Goal: Navigation & Orientation: Find specific page/section

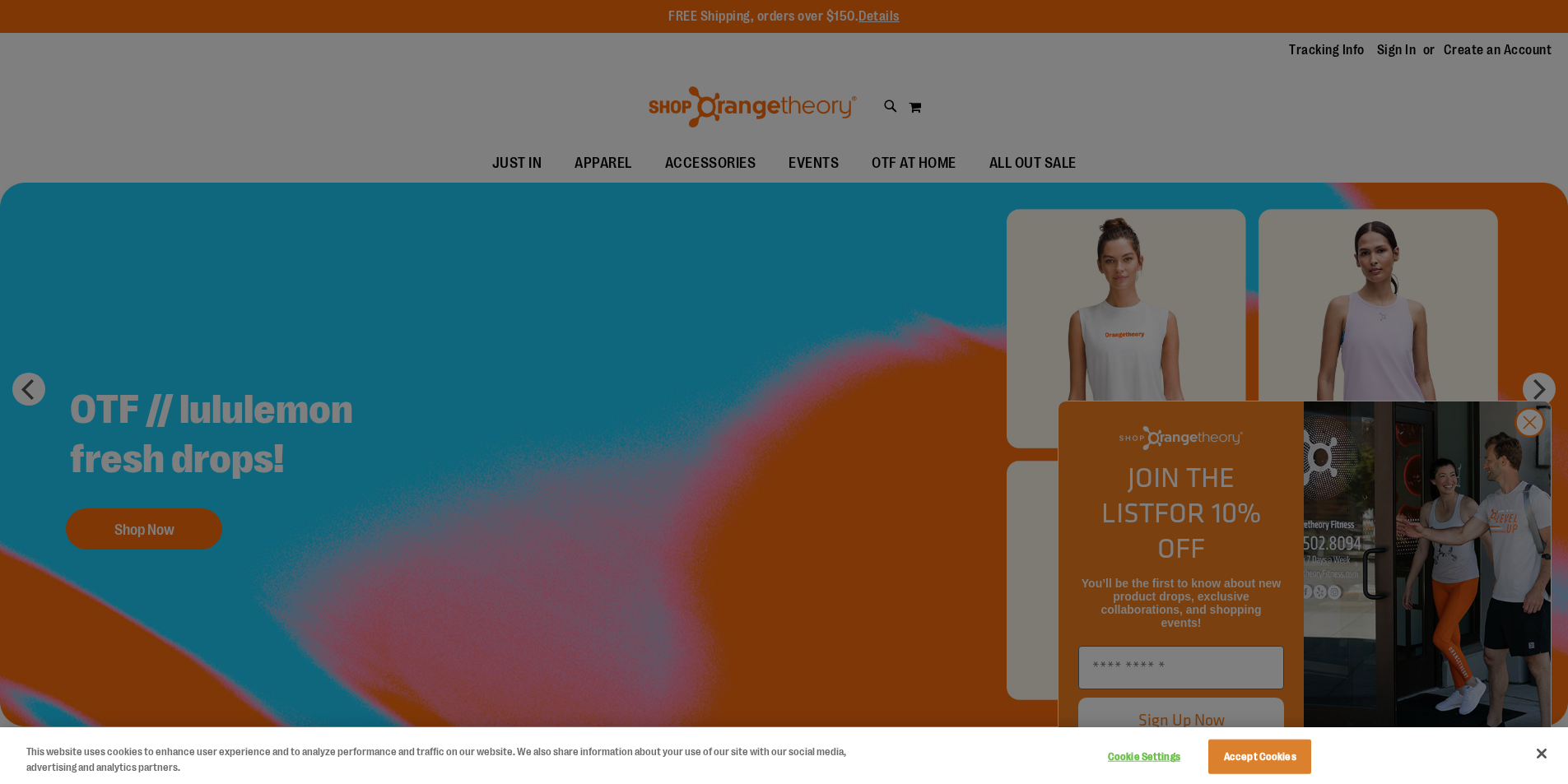
click at [1522, 461] on div at bounding box center [784, 392] width 1568 height 784
click at [1358, 167] on div at bounding box center [784, 392] width 1568 height 784
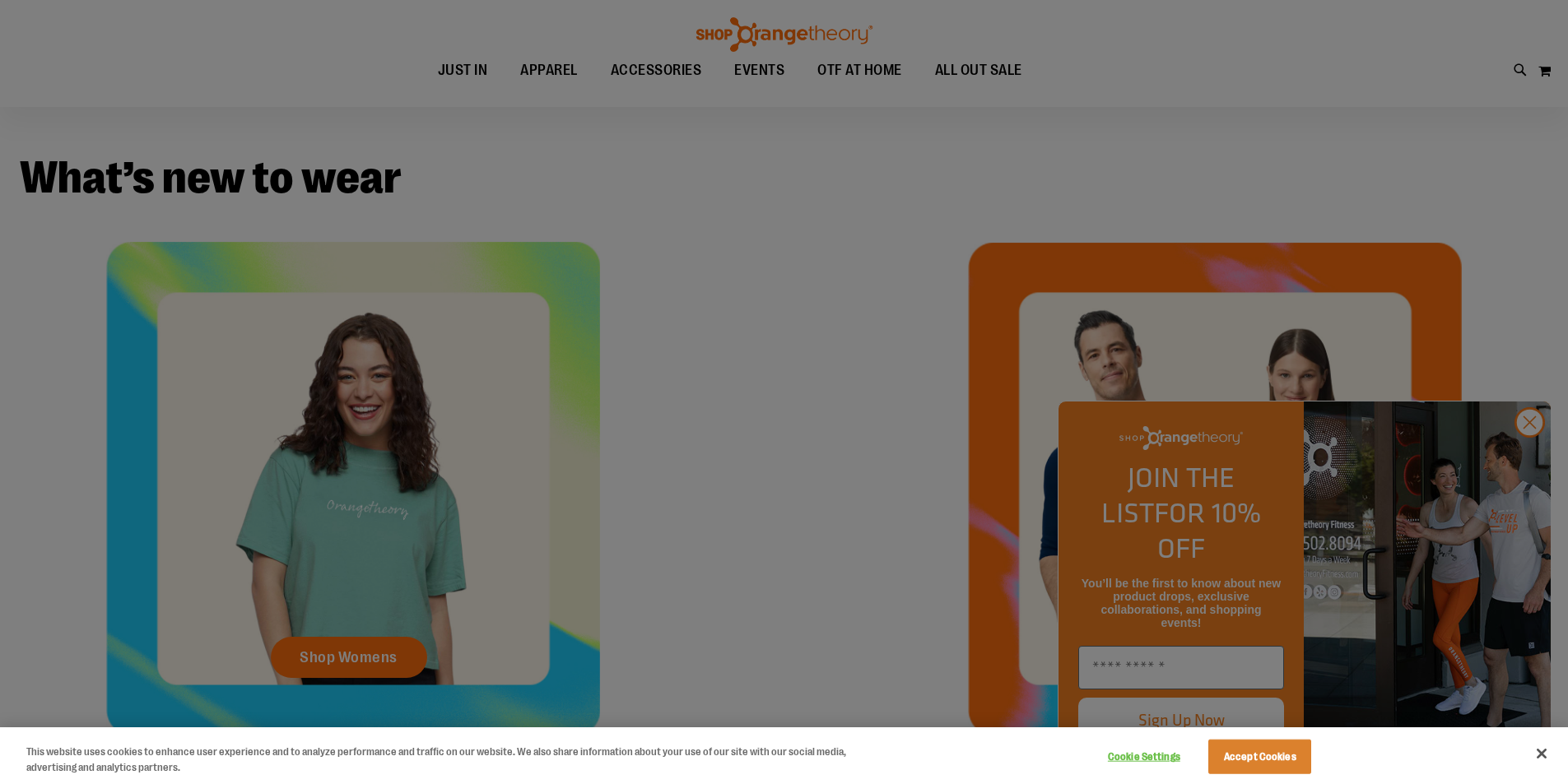
scroll to position [657, 0]
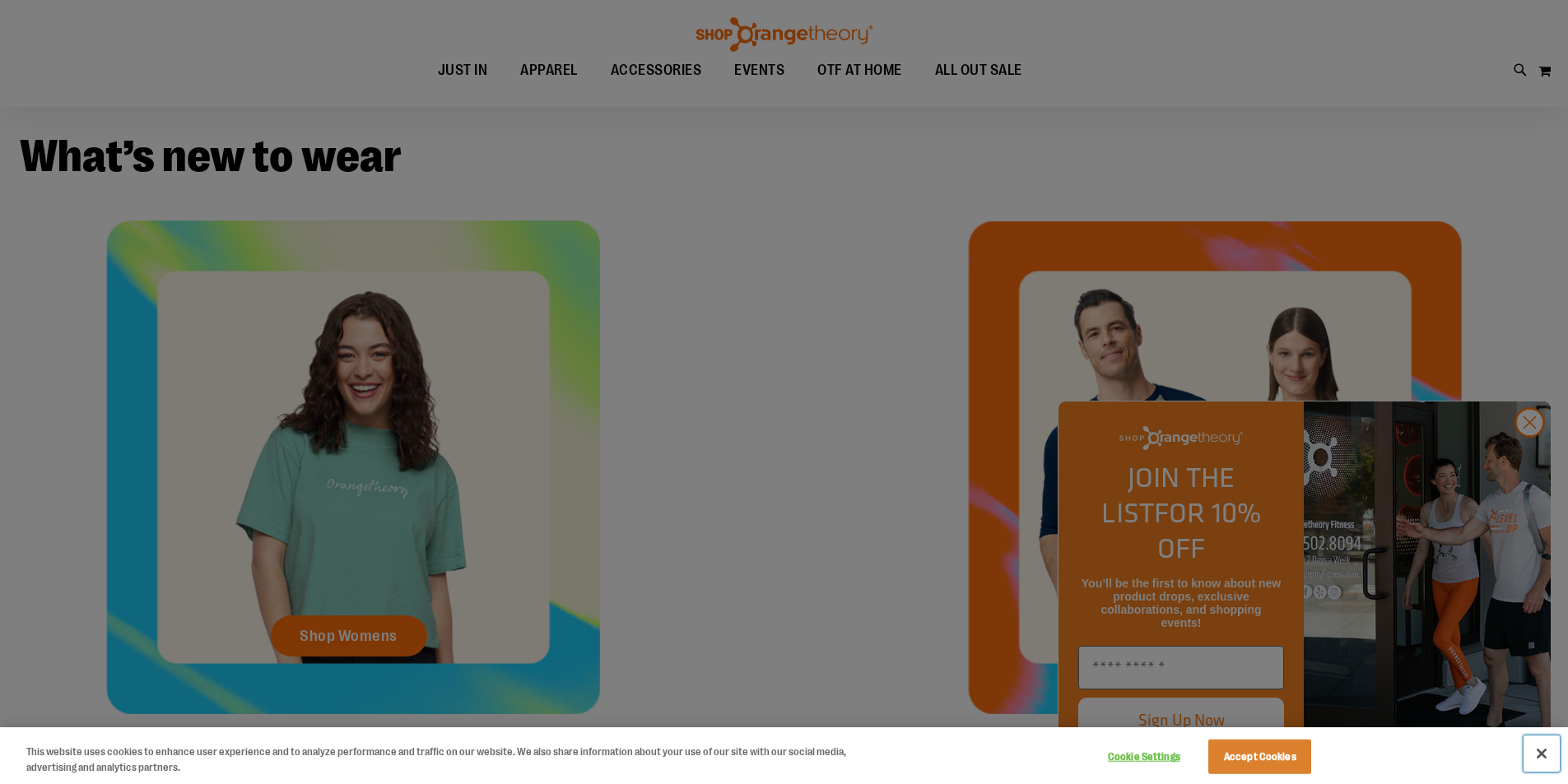
click at [1549, 748] on button "Close" at bounding box center [1541, 753] width 36 height 36
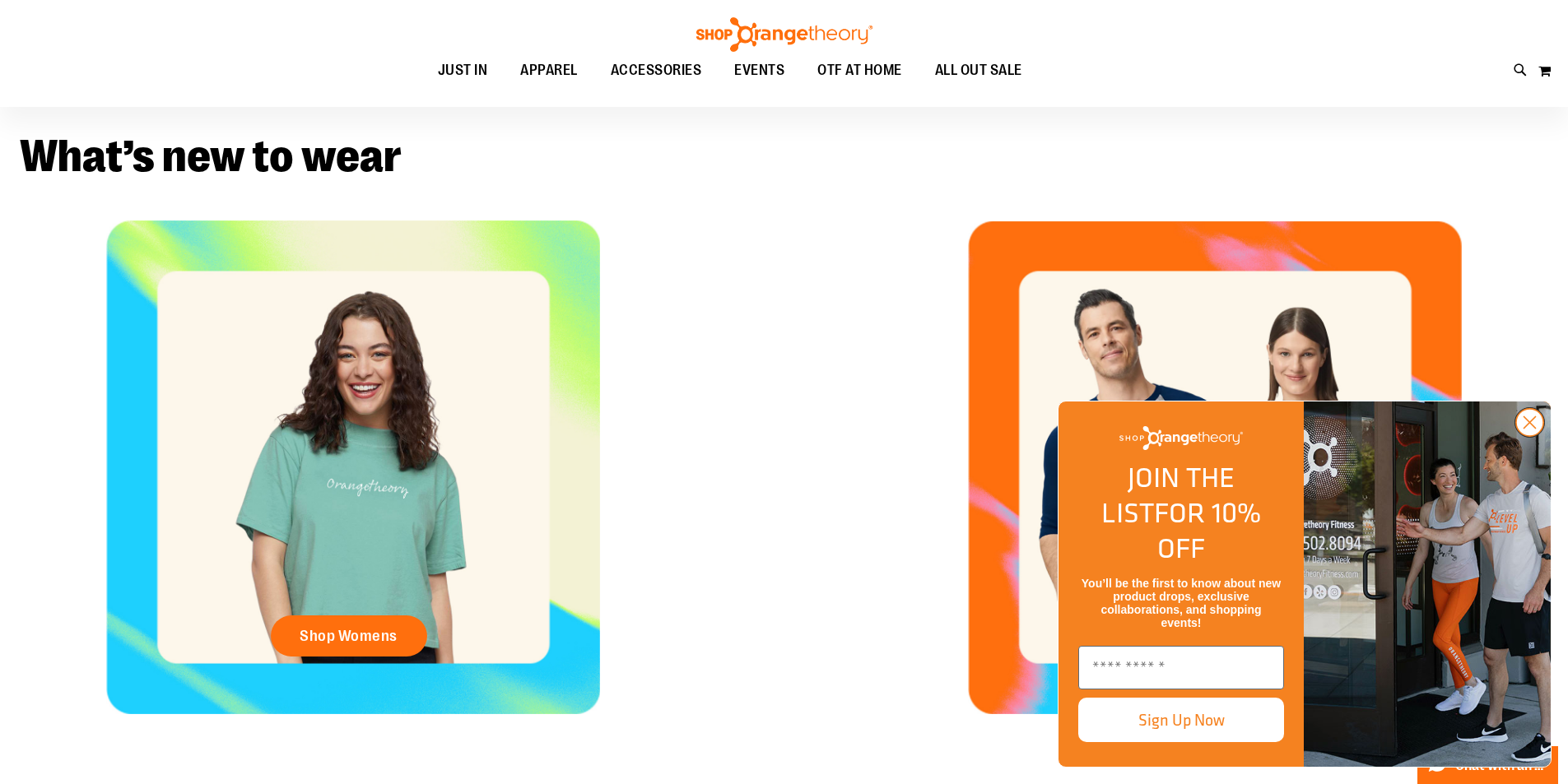
click at [1529, 429] on icon "Close dialog" at bounding box center [1530, 423] width 12 height 12
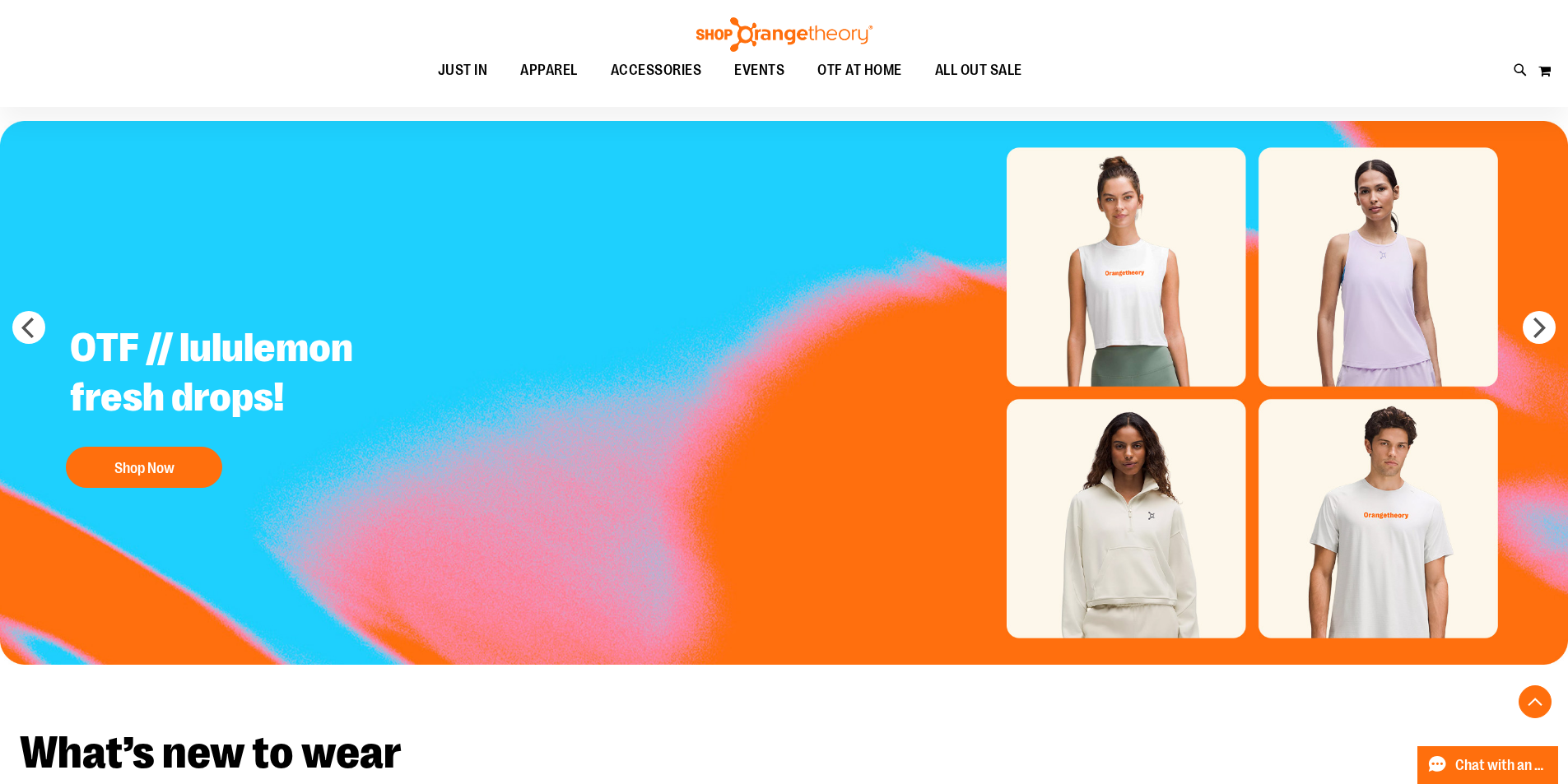
scroll to position [0, 0]
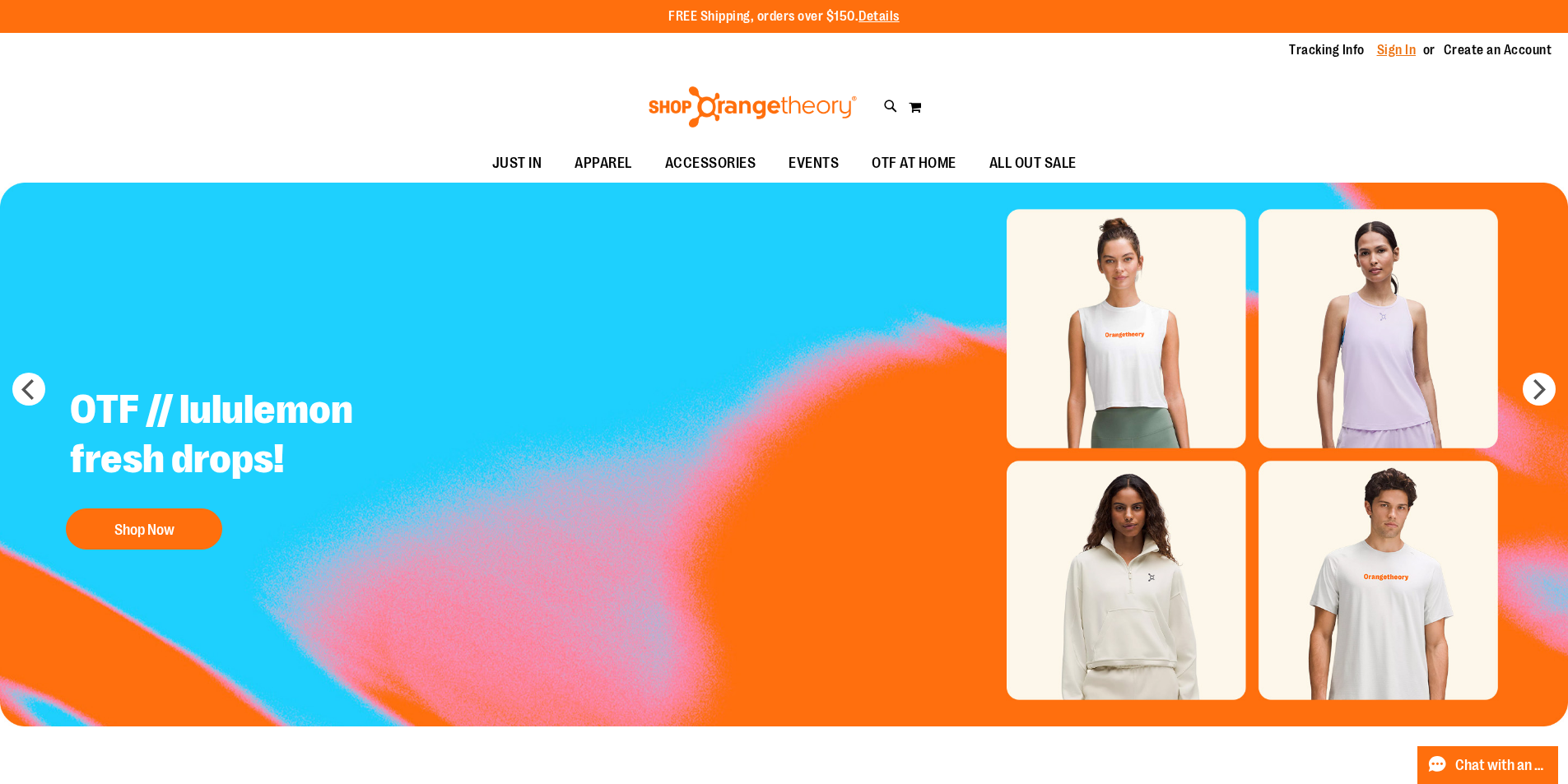
click at [1407, 52] on link "Sign In" at bounding box center [1397, 49] width 40 height 18
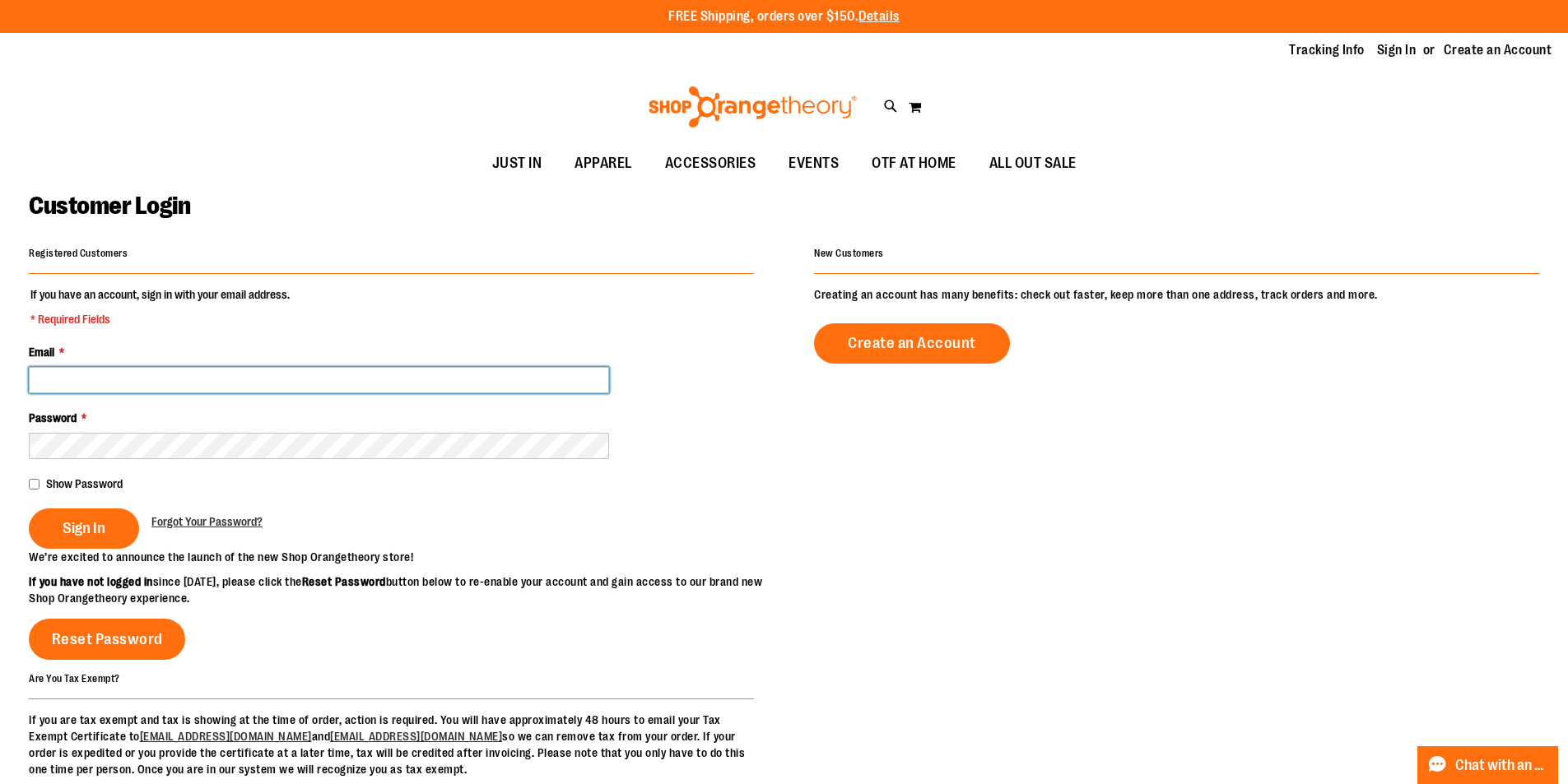
type input "**********"
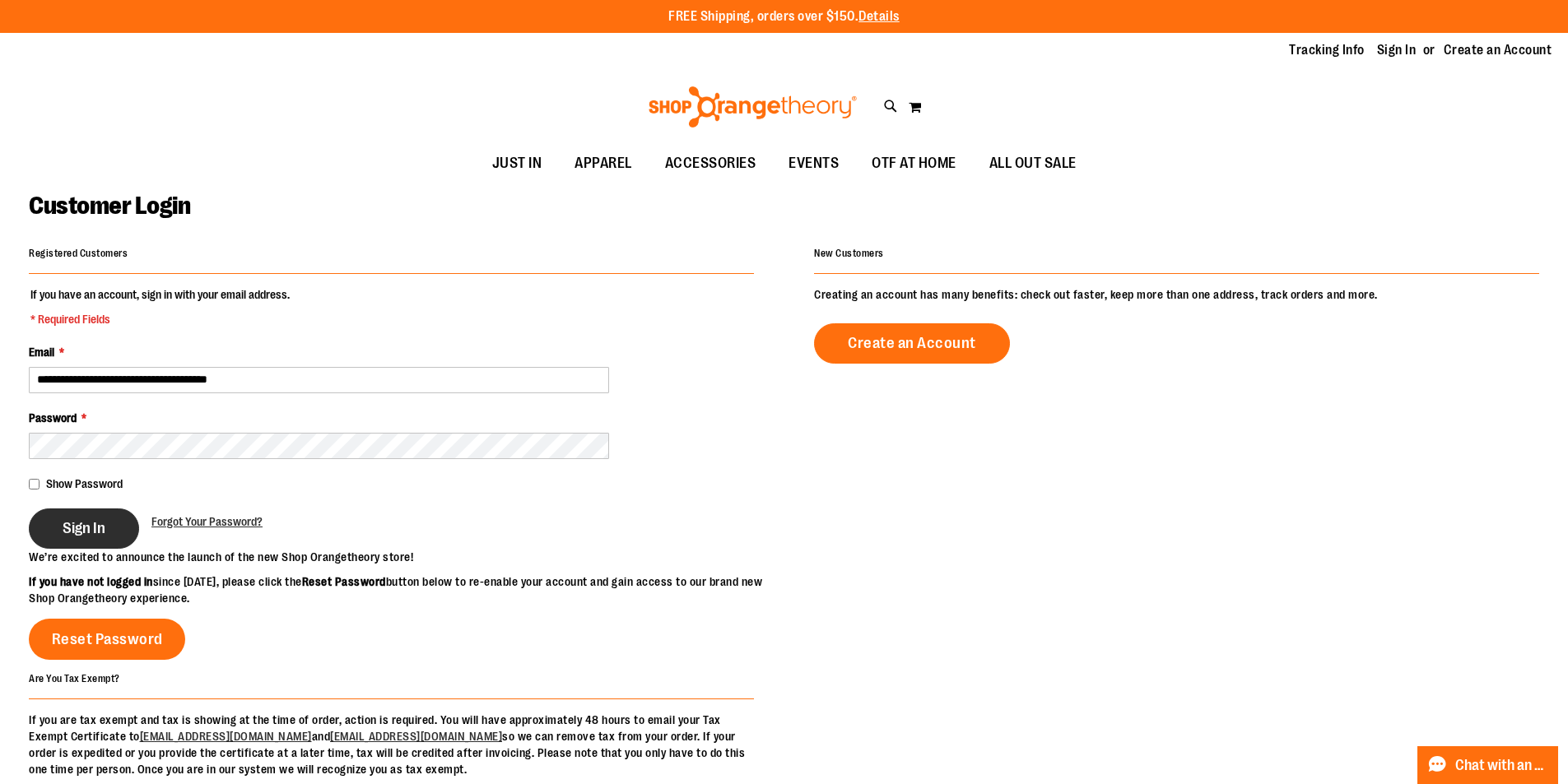
click at [87, 531] on span "Sign In" at bounding box center [84, 528] width 43 height 18
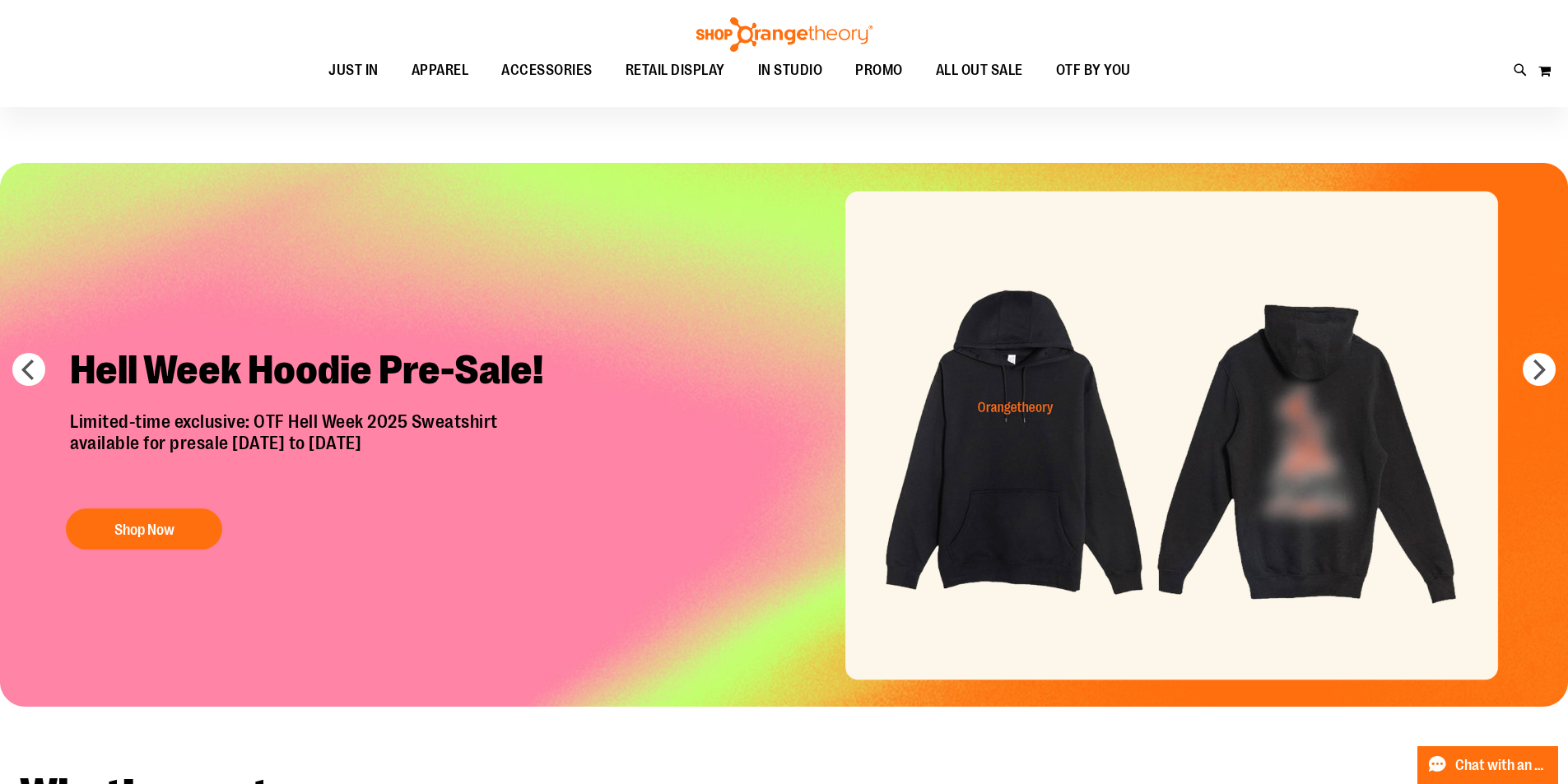
scroll to position [81, 0]
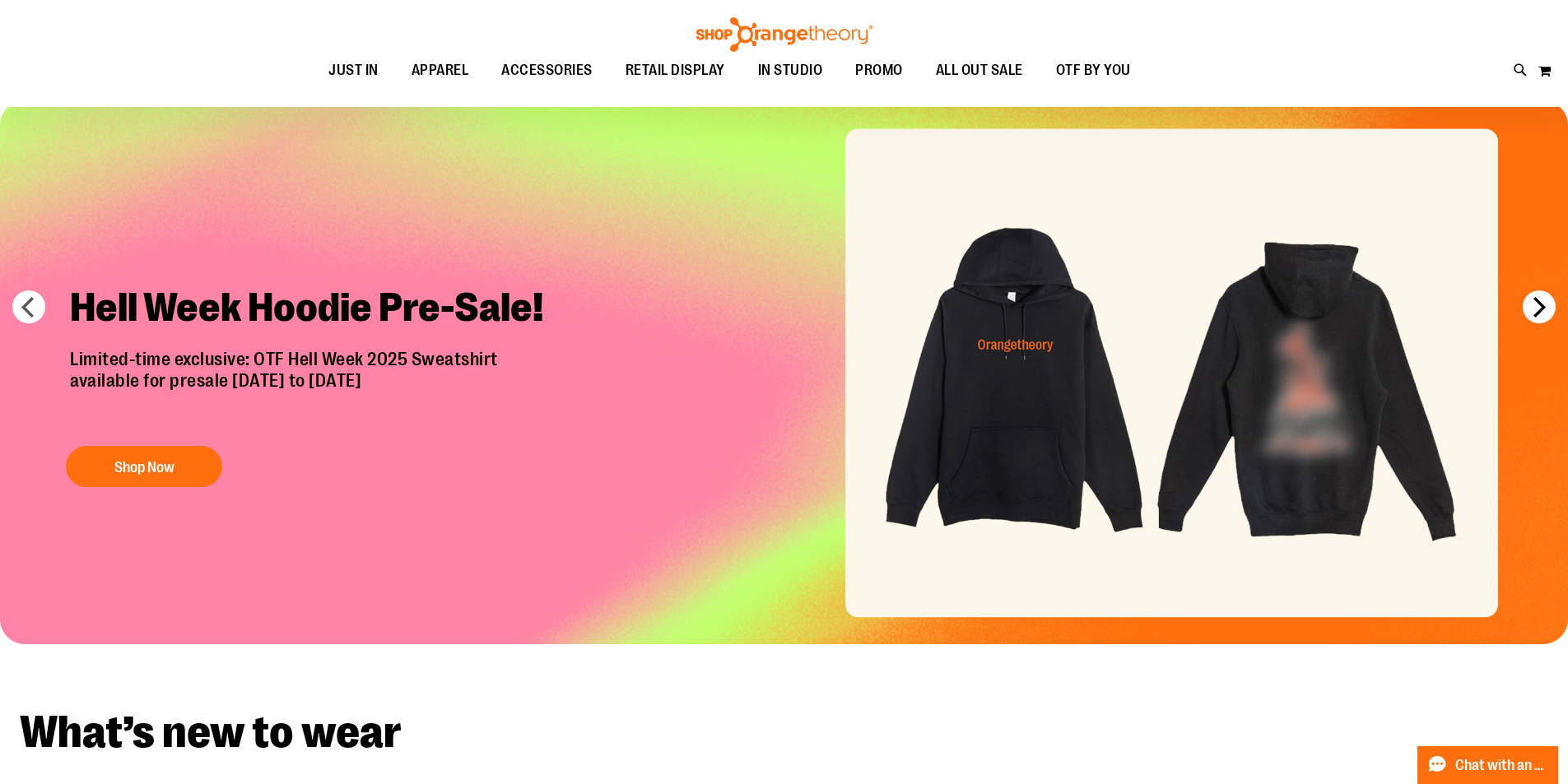
click at [1544, 312] on button "next" at bounding box center [1539, 307] width 33 height 33
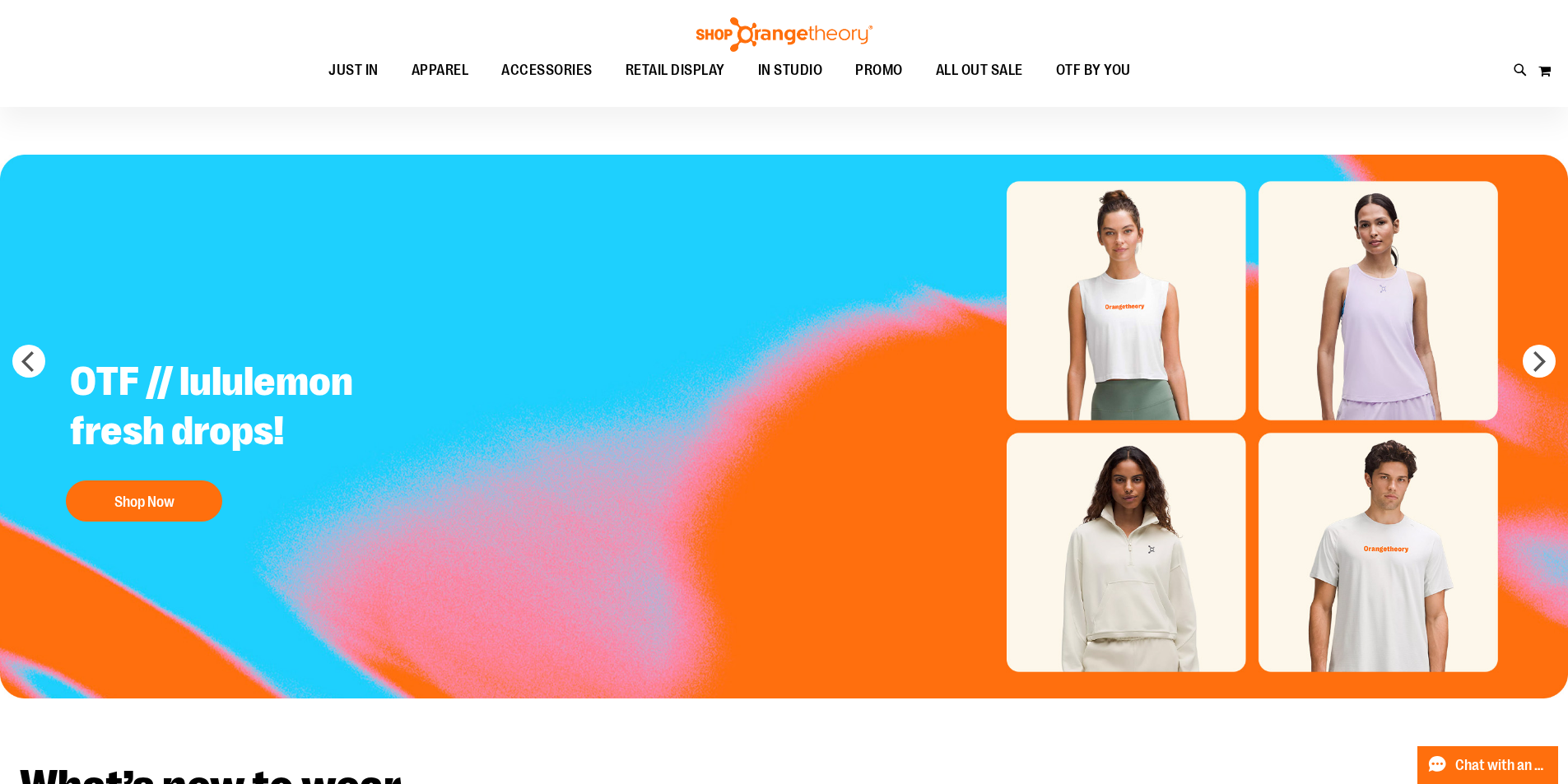
scroll to position [0, 0]
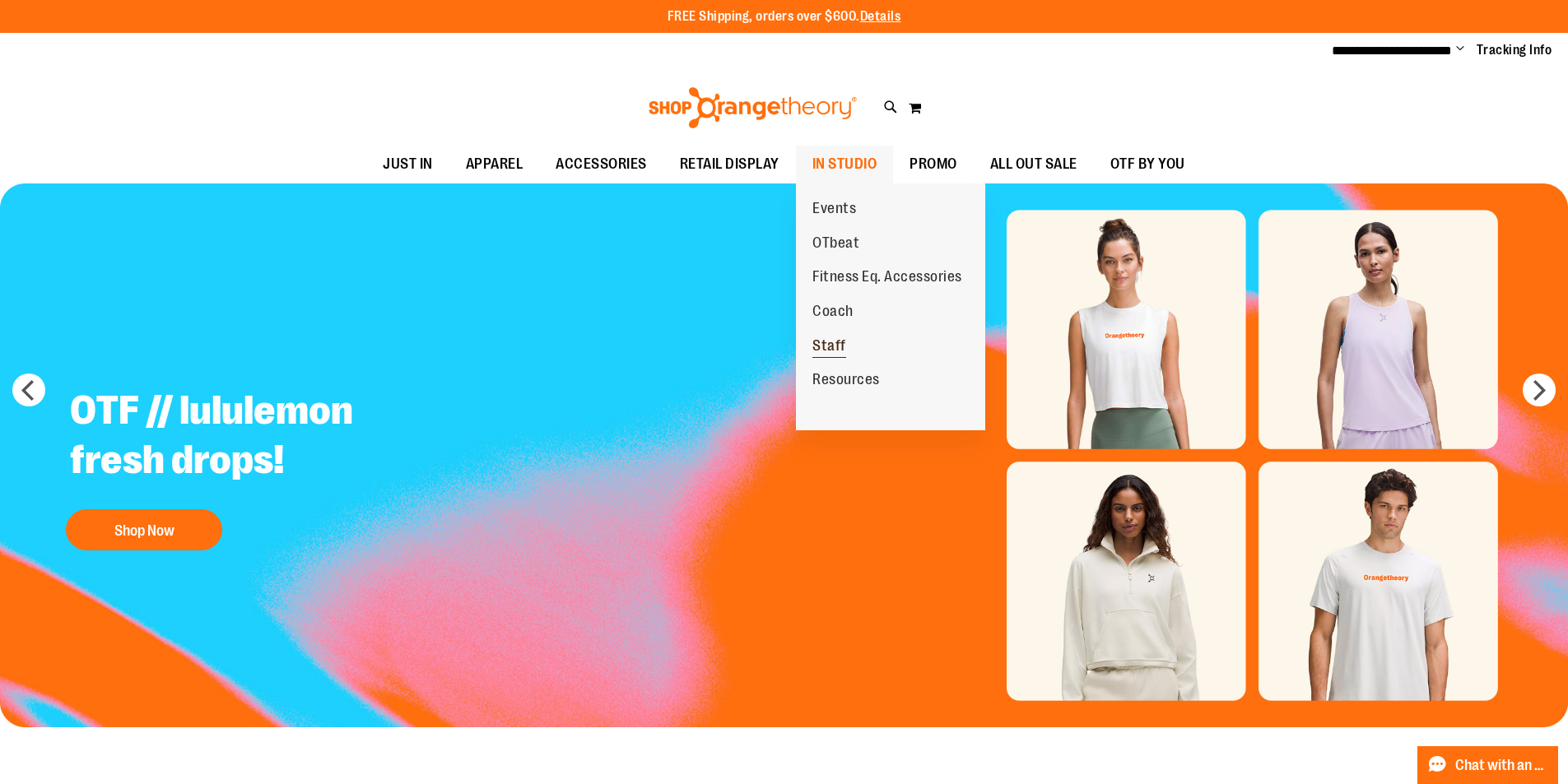
click at [835, 339] on span "Staff" at bounding box center [829, 347] width 34 height 20
